Goal: Task Accomplishment & Management: Use online tool/utility

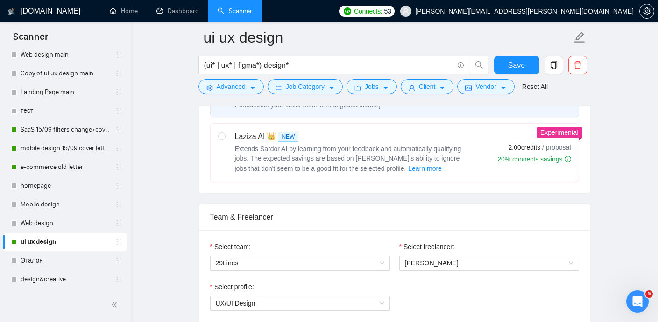
scroll to position [344, 0]
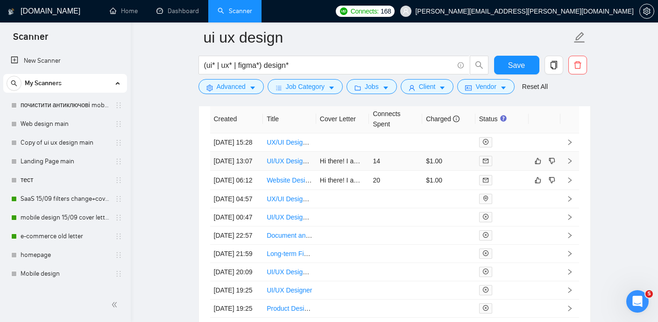
scroll to position [2462, 0]
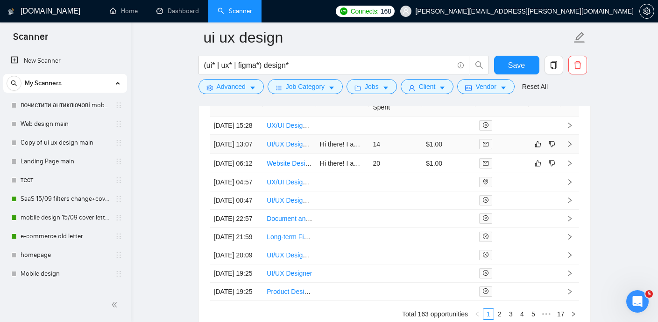
click at [293, 148] on link "UI/UX Designer Needed for Cryptocurrency Exchange Project" at bounding box center [356, 143] width 179 height 7
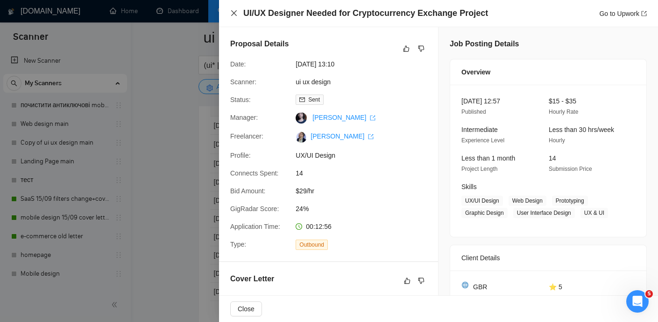
click at [232, 15] on icon "close" at bounding box center [234, 13] width 6 height 6
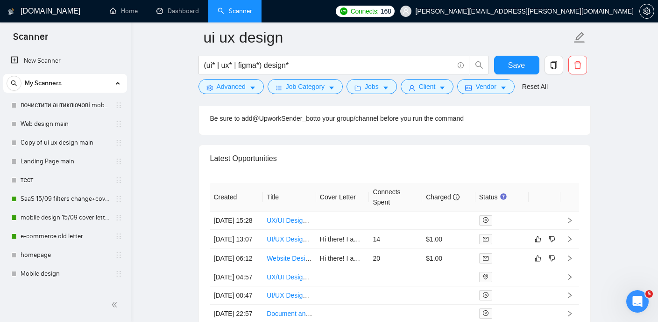
scroll to position [2378, 0]
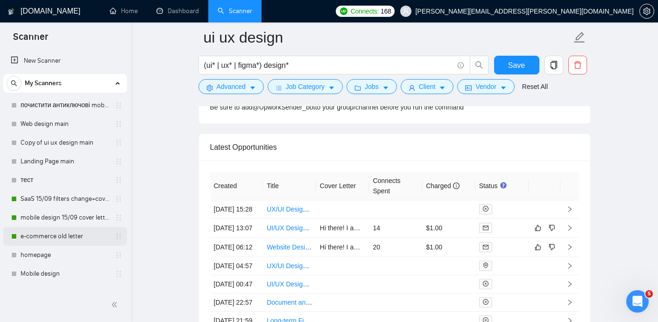
click at [59, 234] on link "e-commerce old letter" at bounding box center [65, 236] width 89 height 19
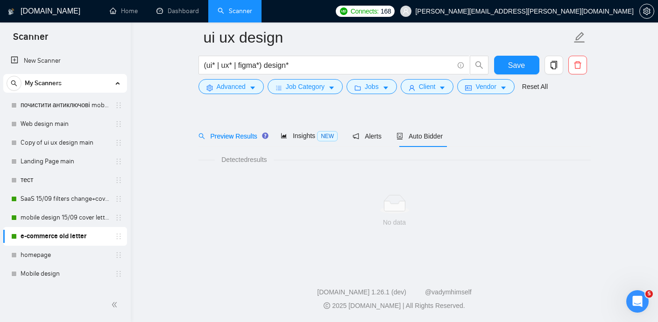
scroll to position [20, 0]
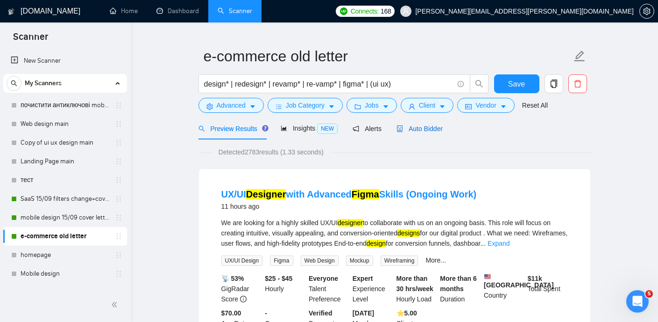
click at [416, 130] on span "Auto Bidder" at bounding box center [420, 128] width 46 height 7
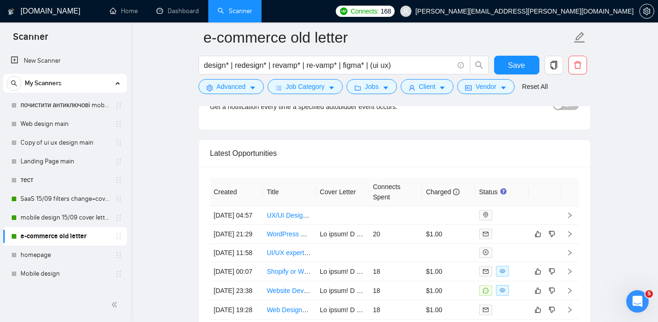
scroll to position [2232, 0]
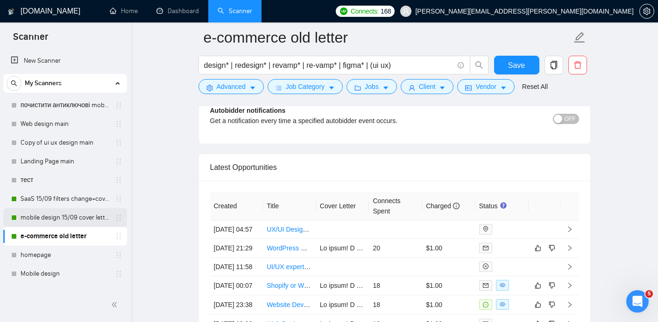
click at [48, 217] on link "mobile design 15/09 cover letter another first part" at bounding box center [65, 217] width 89 height 19
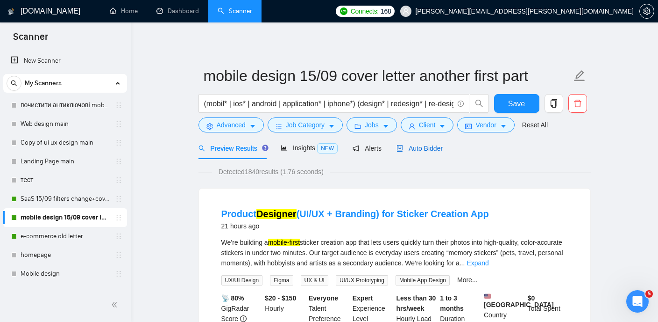
click at [439, 145] on span "Auto Bidder" at bounding box center [420, 147] width 46 height 7
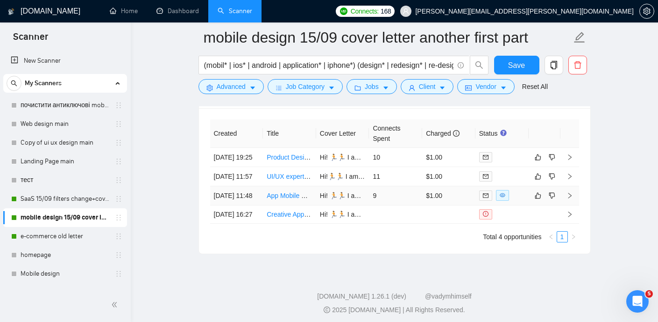
scroll to position [2302, 0]
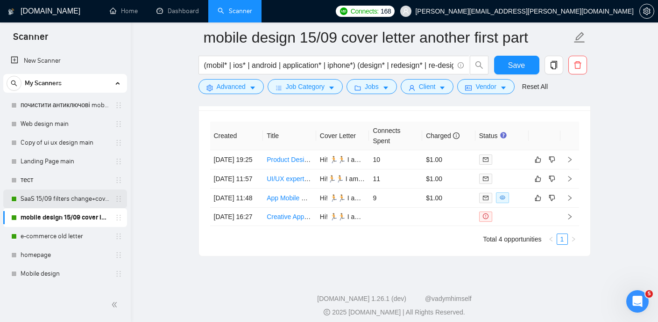
click at [85, 197] on link "SaaS 15/09 filters change+cover letter change" at bounding box center [65, 198] width 89 height 19
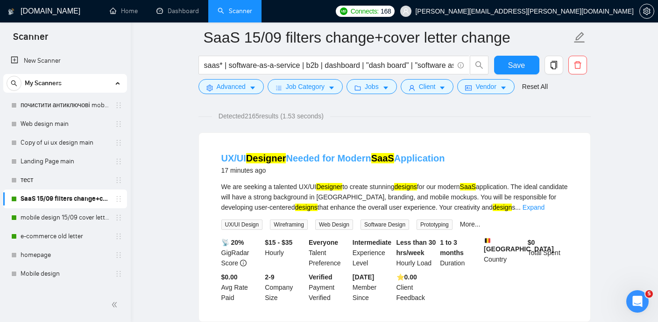
scroll to position [53, 0]
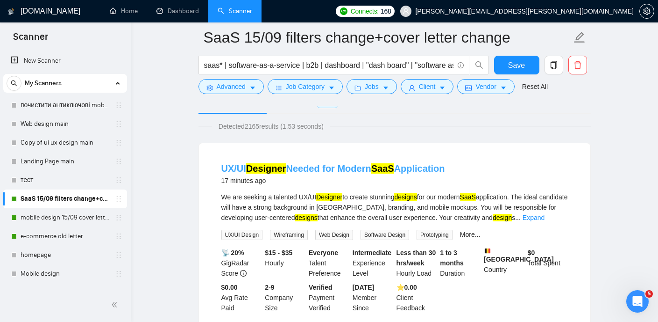
click at [368, 169] on link "UX/UI Designer Needed for Modern SaaS Application" at bounding box center [334, 168] width 224 height 10
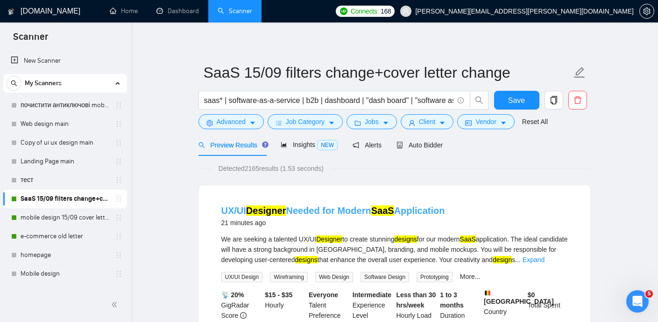
scroll to position [0, 0]
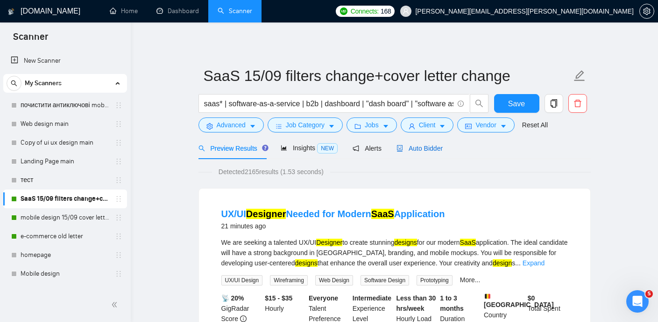
click at [428, 150] on span "Auto Bidder" at bounding box center [420, 147] width 46 height 7
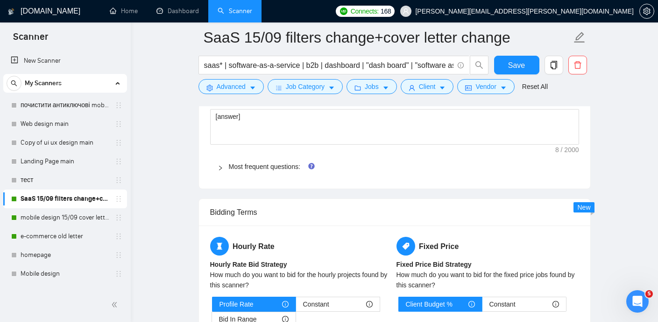
scroll to position [1268, 0]
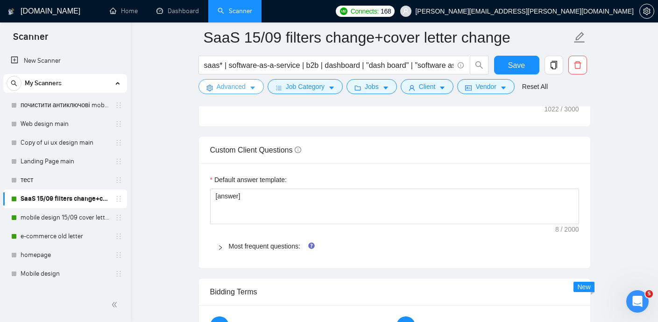
click at [231, 86] on span "Advanced" at bounding box center [231, 86] width 29 height 10
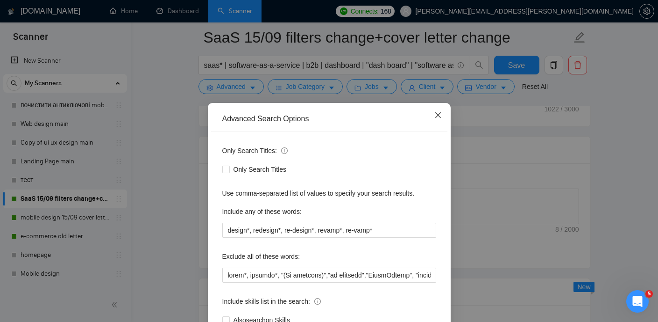
click at [435, 120] on span "Close" at bounding box center [438, 115] width 25 height 25
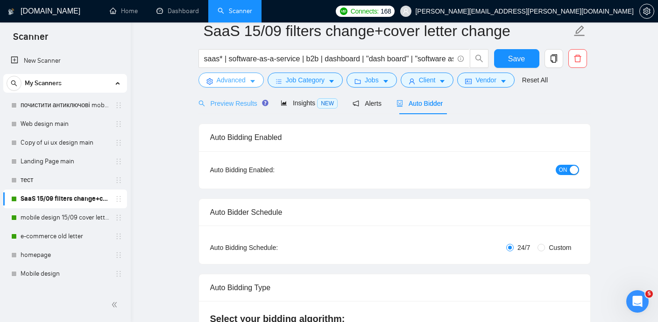
scroll to position [0, 0]
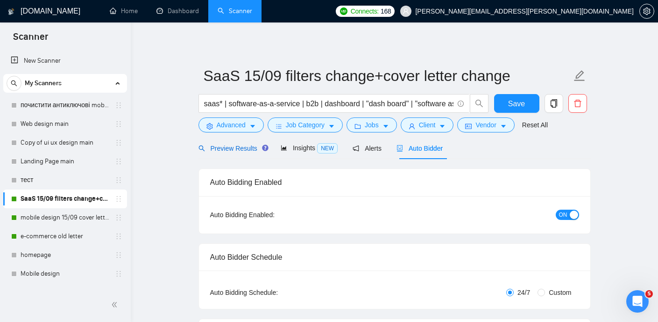
click at [246, 145] on span "Preview Results" at bounding box center [232, 147] width 67 height 7
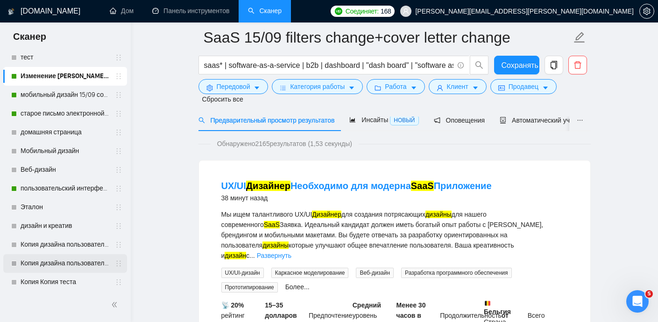
scroll to position [88, 0]
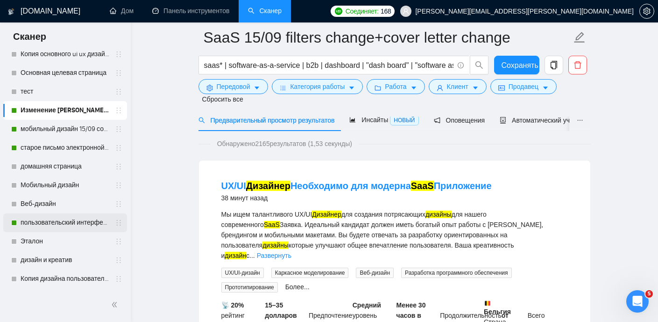
click at [77, 221] on link "пользовательский интерфейс UX-дизайн" at bounding box center [65, 222] width 89 height 19
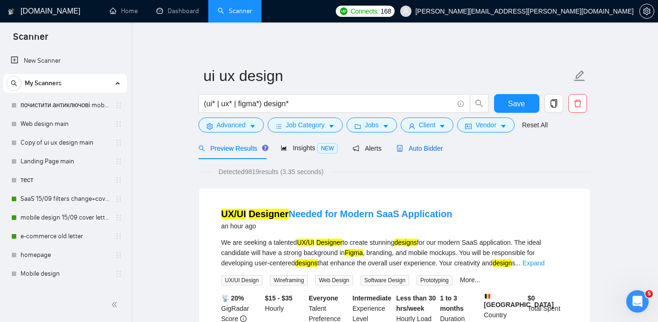
click at [432, 150] on span "Auto Bidder" at bounding box center [420, 147] width 46 height 7
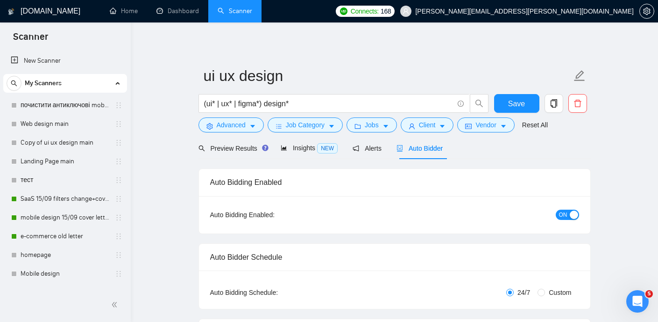
checkbox input "true"
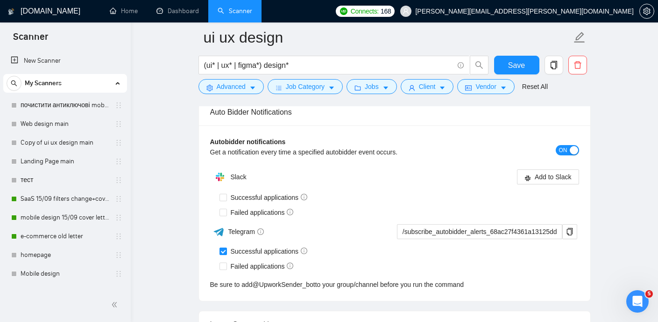
scroll to position [2221, 0]
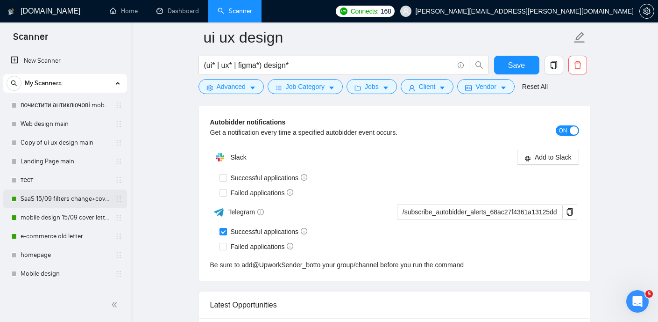
click at [72, 202] on link "SaaS 15/09 filters change+cover letter change" at bounding box center [65, 198] width 89 height 19
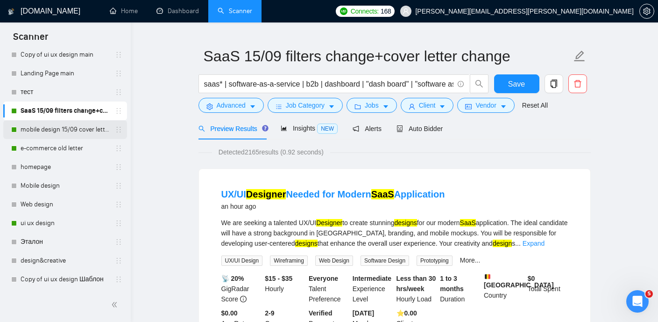
scroll to position [89, 0]
click at [54, 223] on link "ui ux design" at bounding box center [65, 222] width 89 height 19
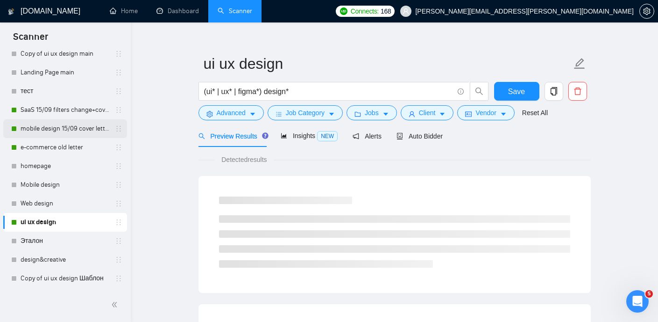
scroll to position [20, 0]
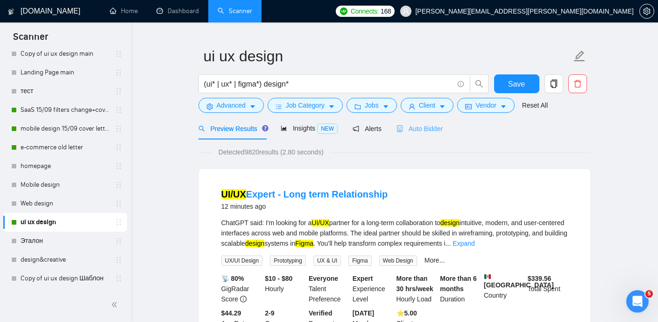
click at [413, 135] on div "Auto Bidder" at bounding box center [420, 128] width 46 height 22
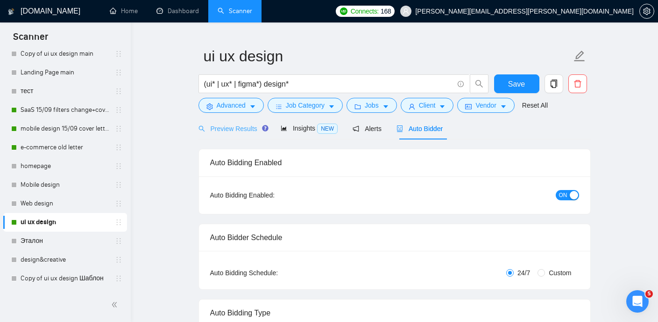
checkbox input "true"
click at [249, 129] on span "Preview Results" at bounding box center [232, 128] width 67 height 7
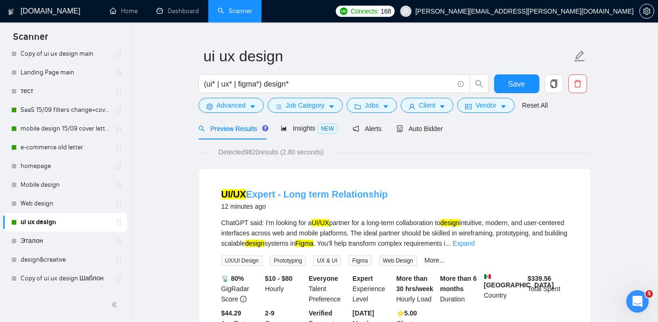
click at [263, 191] on link "UI/UX Expert - Long term Relationship" at bounding box center [305, 194] width 167 height 10
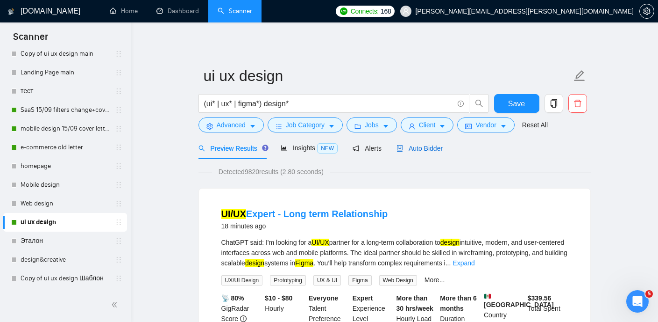
click at [433, 147] on span "Auto Bidder" at bounding box center [420, 147] width 46 height 7
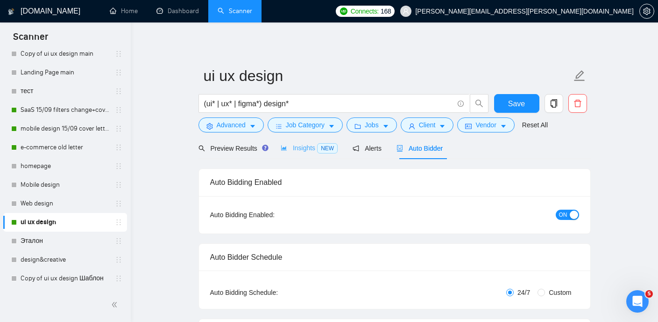
checkbox input "true"
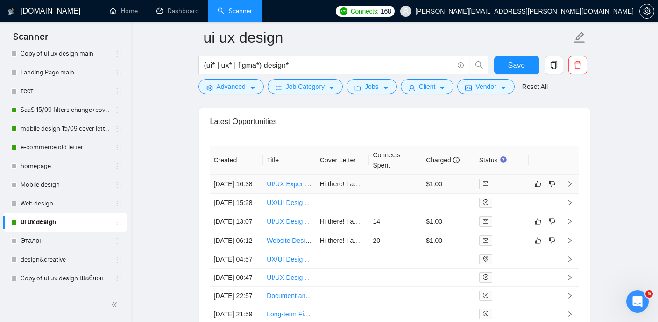
scroll to position [2408, 0]
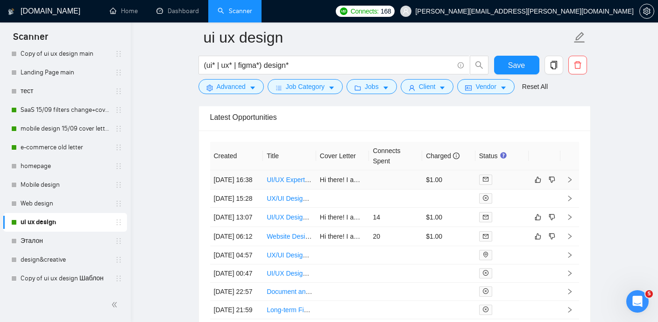
click at [285, 183] on link "UI/UX Expert - Long term Relationship" at bounding box center [322, 179] width 111 height 7
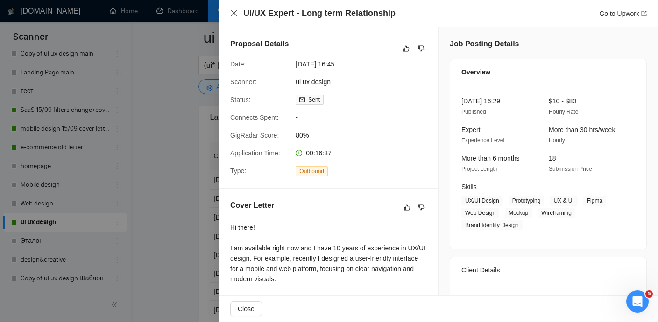
click at [233, 12] on icon "close" at bounding box center [234, 13] width 6 height 6
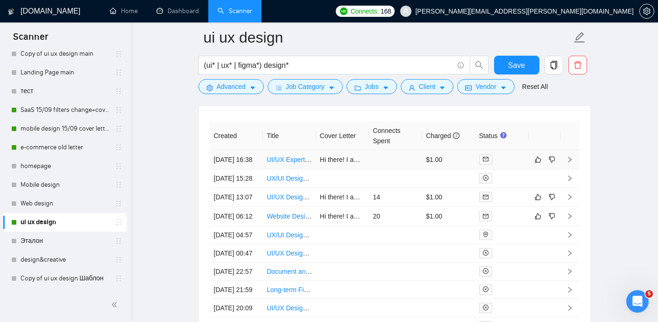
scroll to position [2418, 0]
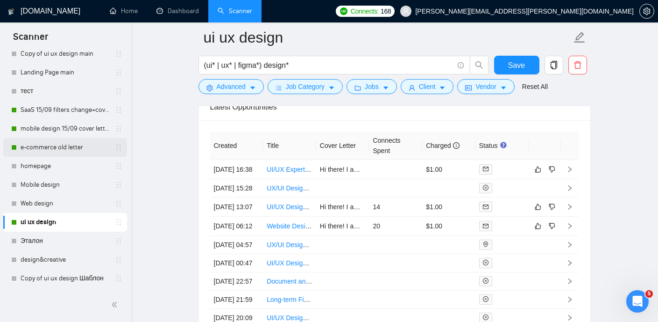
click at [54, 146] on link "e-commerce old letter" at bounding box center [65, 147] width 89 height 19
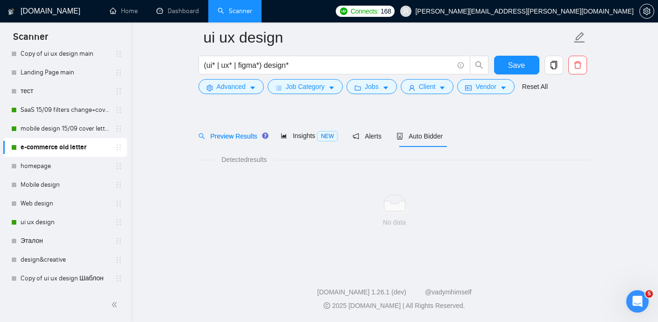
scroll to position [20, 0]
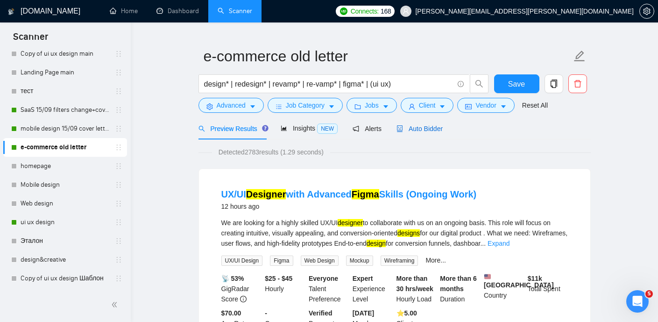
click at [422, 127] on span "Auto Bidder" at bounding box center [420, 128] width 46 height 7
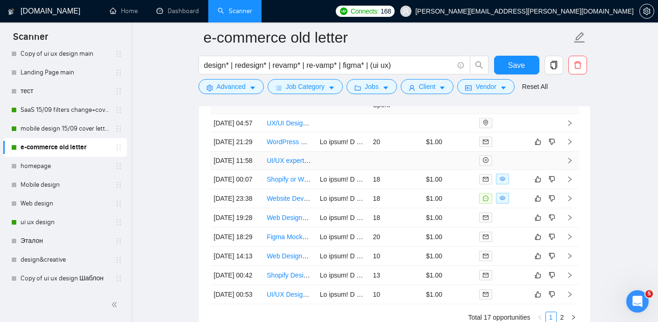
scroll to position [2353, 0]
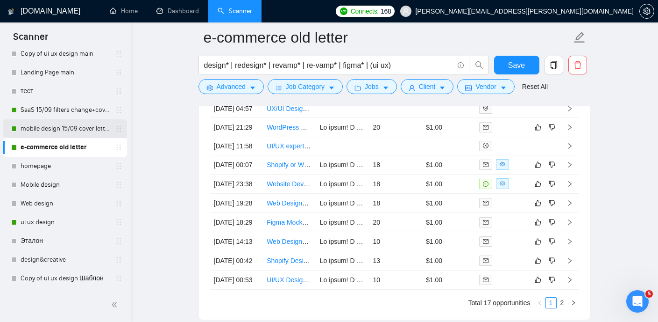
click at [59, 126] on link "mobile design 15/09 cover letter another first part" at bounding box center [65, 128] width 89 height 19
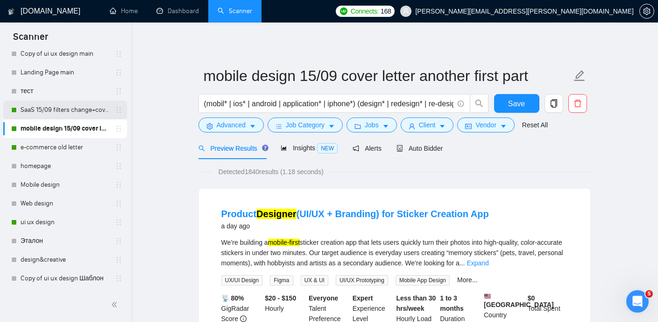
click at [42, 110] on link "SaaS 15/09 filters change+cover letter change" at bounding box center [65, 109] width 89 height 19
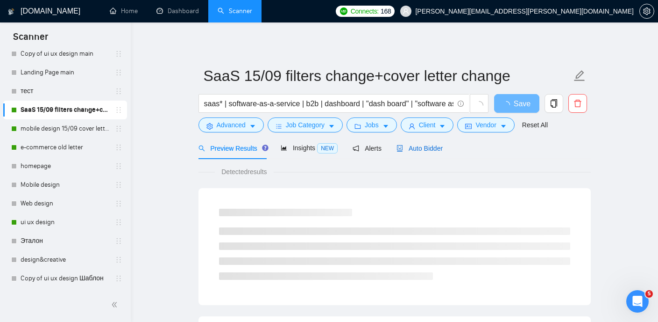
click at [424, 147] on span "Auto Bidder" at bounding box center [420, 147] width 46 height 7
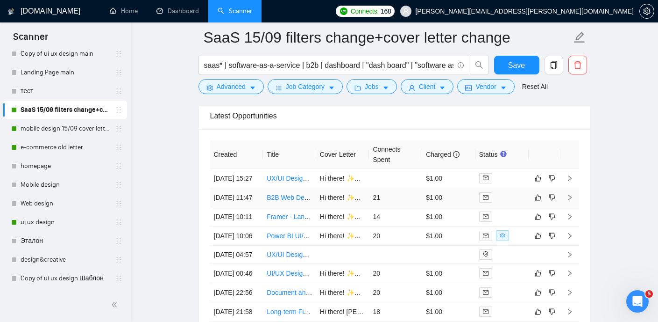
scroll to position [2283, 0]
click at [44, 151] on link "e-commerce old letter" at bounding box center [65, 147] width 89 height 19
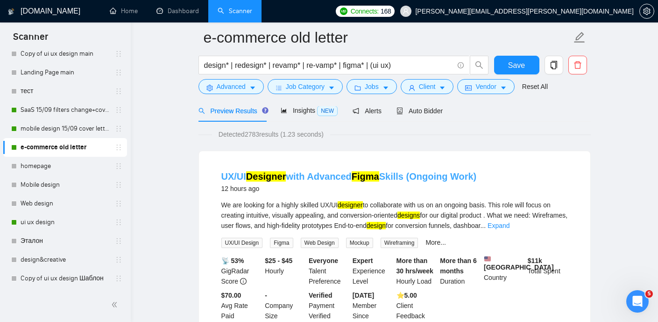
scroll to position [64, 0]
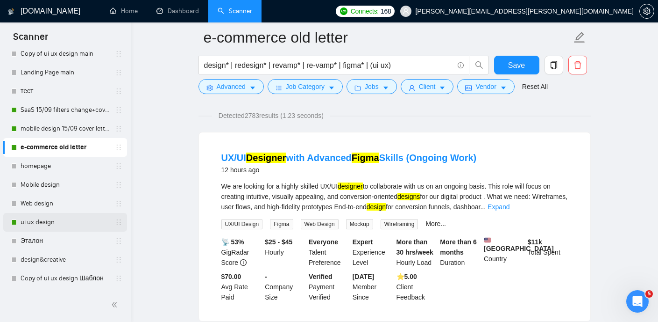
click at [45, 216] on link "ui ux design" at bounding box center [65, 222] width 89 height 19
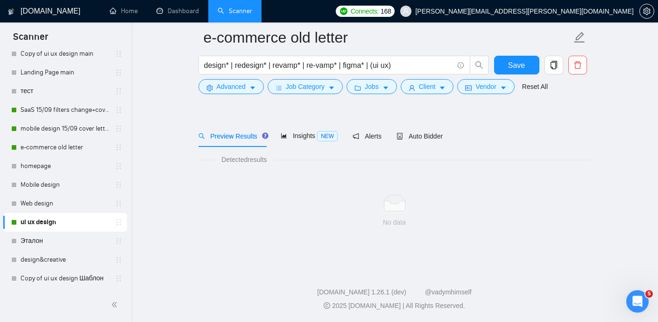
scroll to position [20, 0]
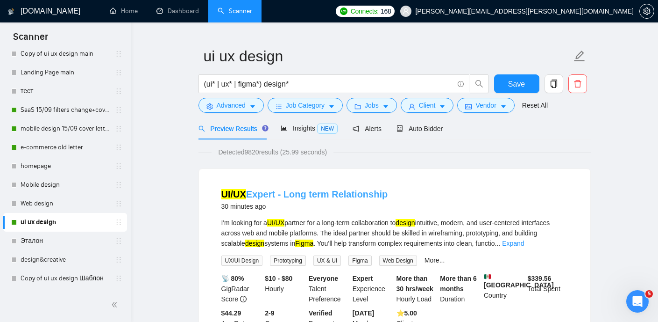
click at [278, 196] on link "UI/UX Expert - Long term Relationship" at bounding box center [305, 194] width 167 height 10
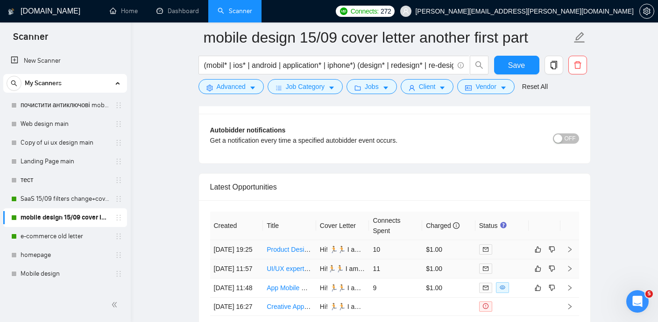
scroll to position [2181, 0]
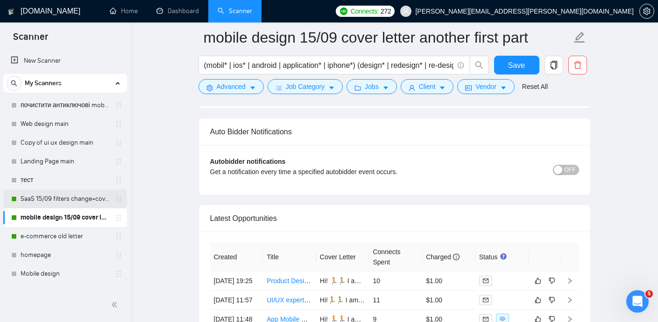
click at [70, 195] on link "SaaS 15/09 filters change+cover letter change" at bounding box center [65, 198] width 89 height 19
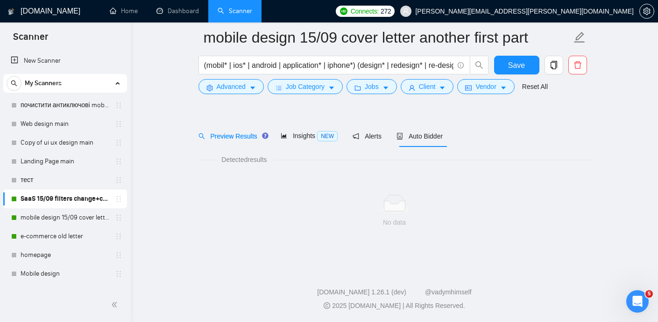
scroll to position [20, 0]
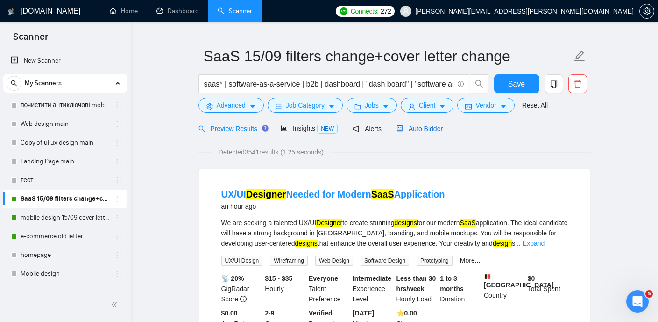
click at [429, 129] on span "Auto Bidder" at bounding box center [420, 128] width 46 height 7
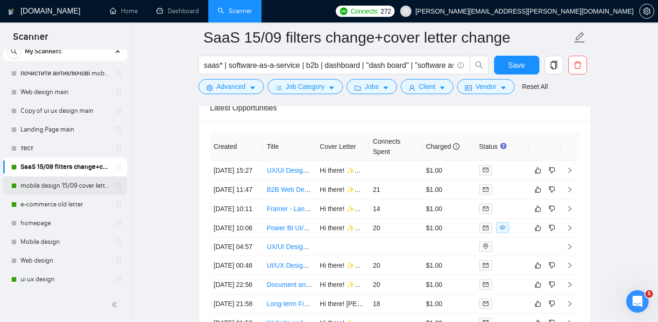
scroll to position [56, 0]
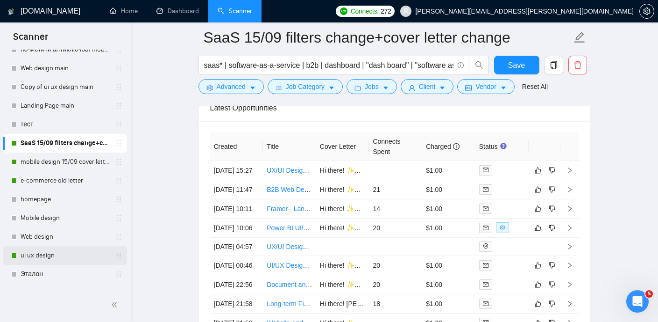
click at [58, 259] on link "ui ux design" at bounding box center [65, 255] width 89 height 19
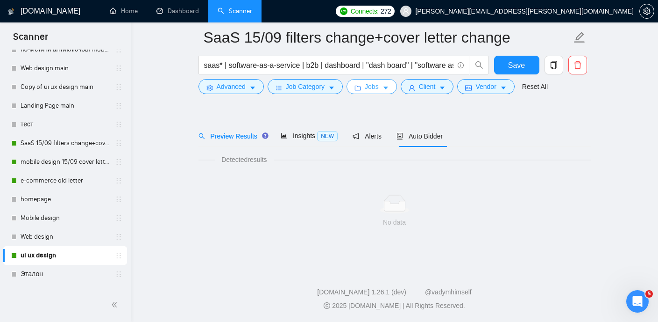
scroll to position [20, 0]
